Goal: Navigation & Orientation: Find specific page/section

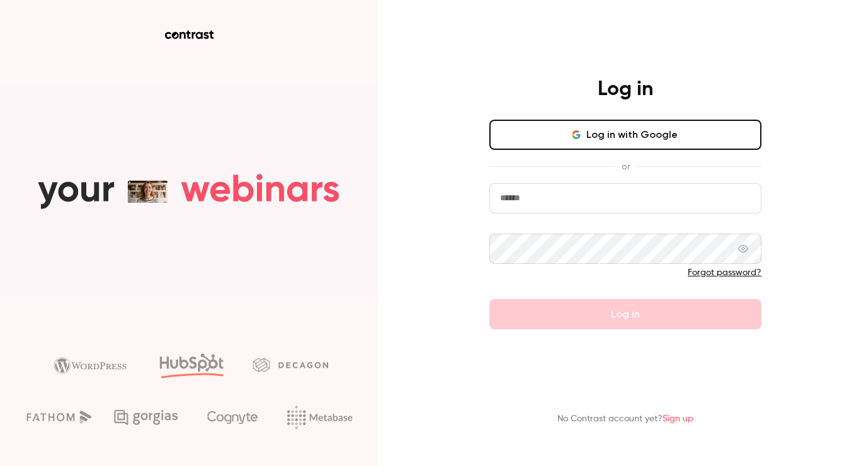
click at [671, 147] on button "Log in with Google" at bounding box center [626, 135] width 272 height 30
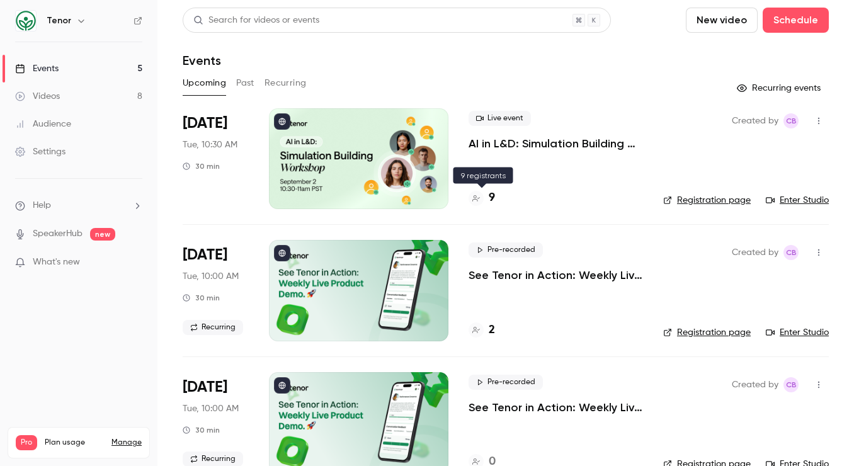
click at [485, 197] on div "9" at bounding box center [482, 198] width 26 height 17
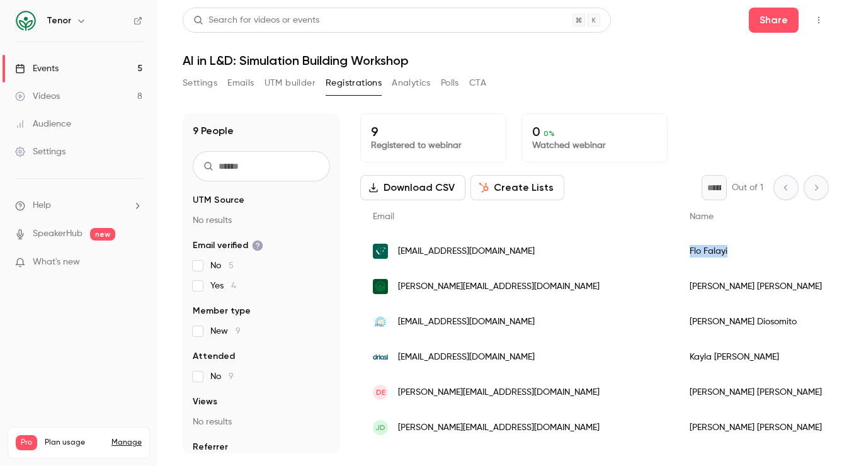
drag, startPoint x: 612, startPoint y: 250, endPoint x: 560, endPoint y: 250, distance: 51.7
click at [677, 250] on div "[PERSON_NAME]" at bounding box center [756, 251] width 158 height 35
